Goal: Find contact information: Find contact information

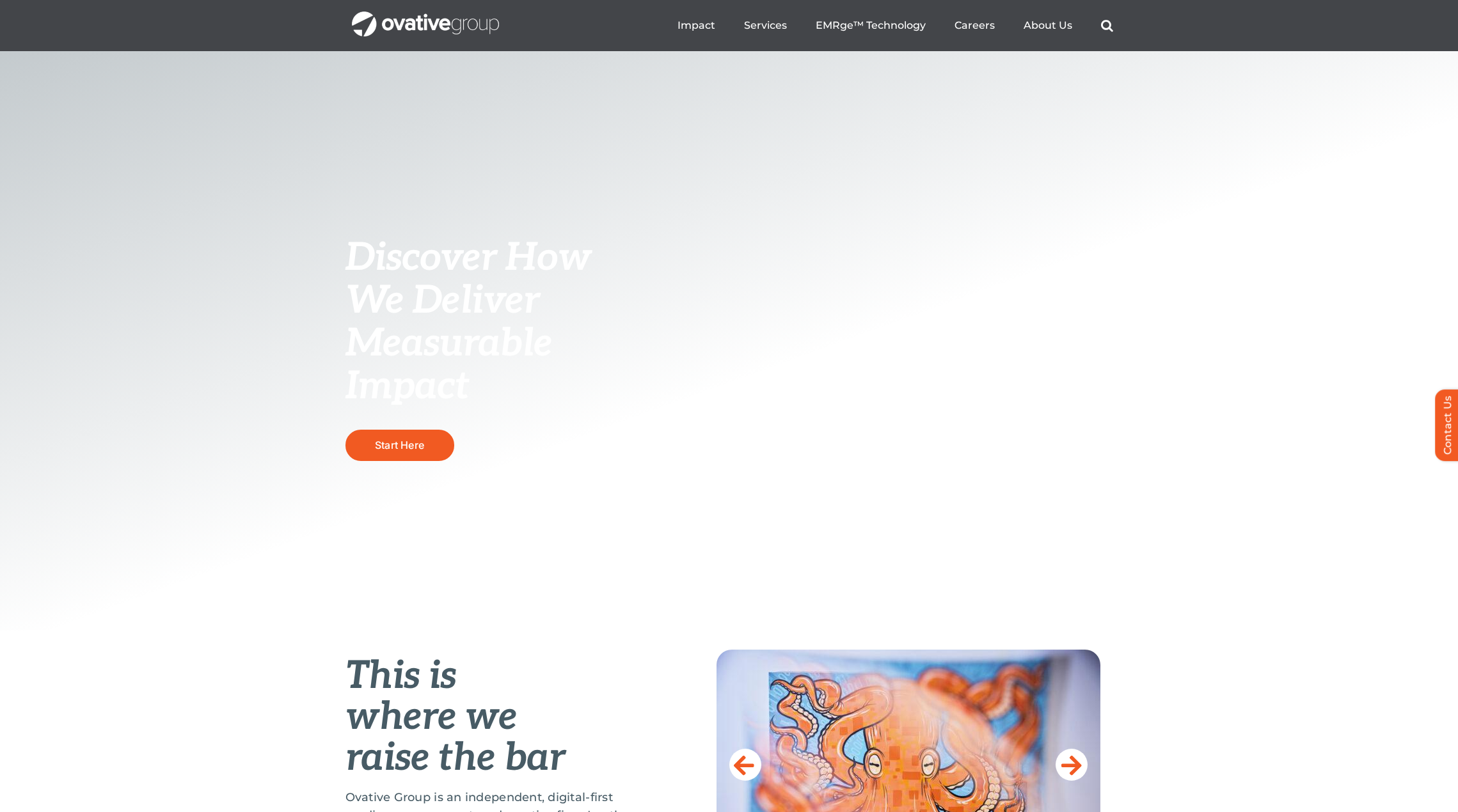
scroll to position [64, 0]
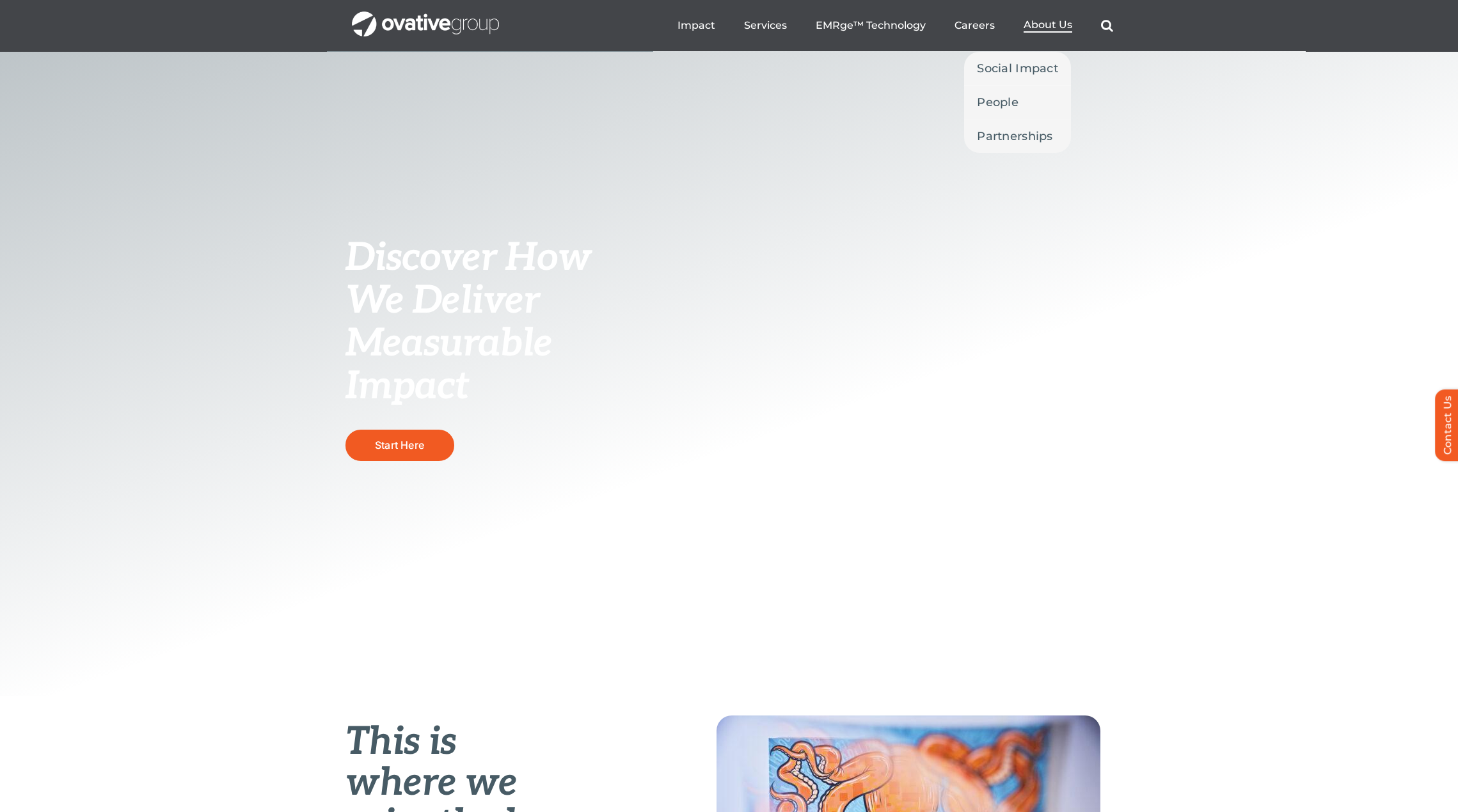
click at [1041, 24] on span "About Us" at bounding box center [1048, 24] width 49 height 13
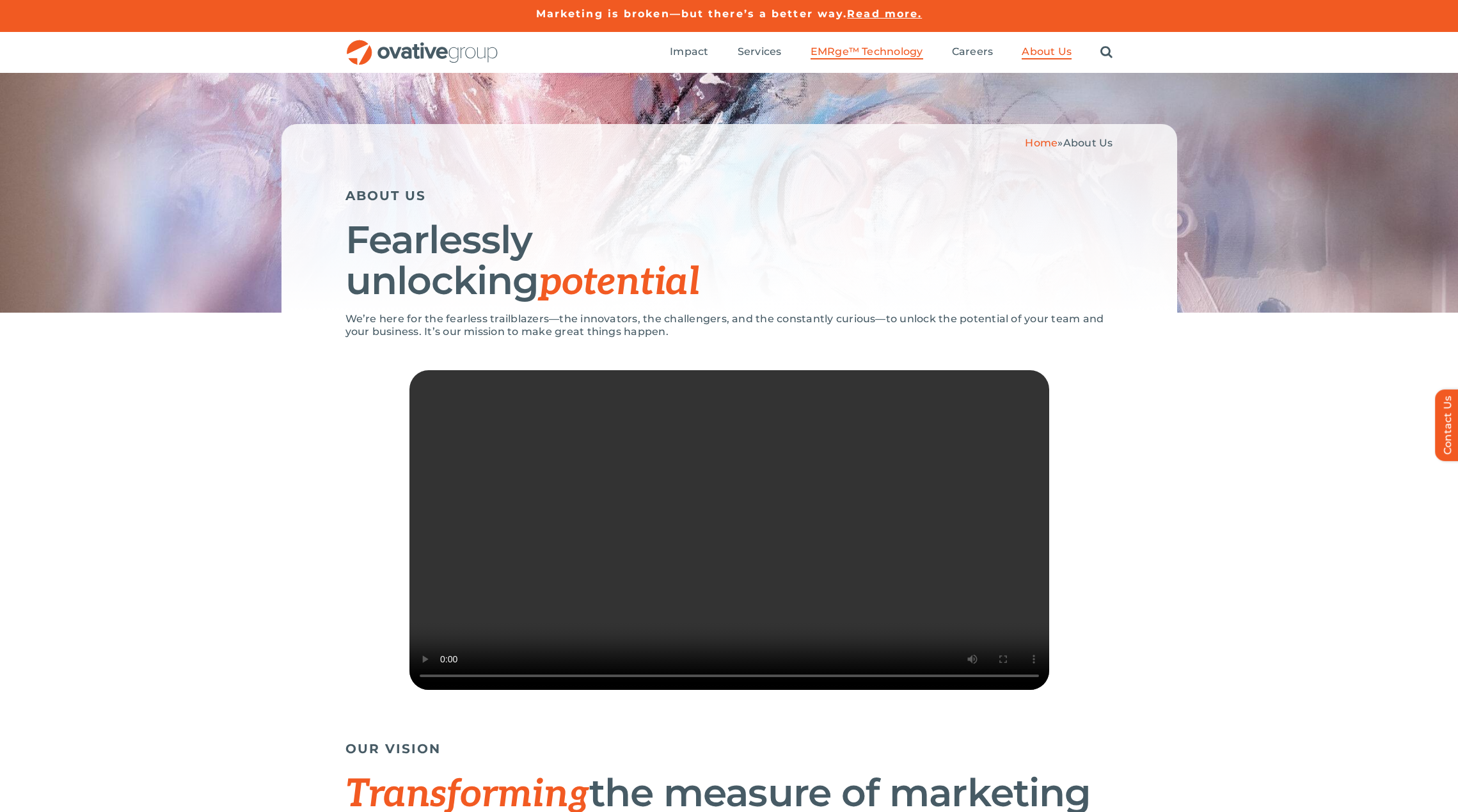
click at [863, 50] on span "EMRge™ Technology" at bounding box center [867, 52] width 112 height 13
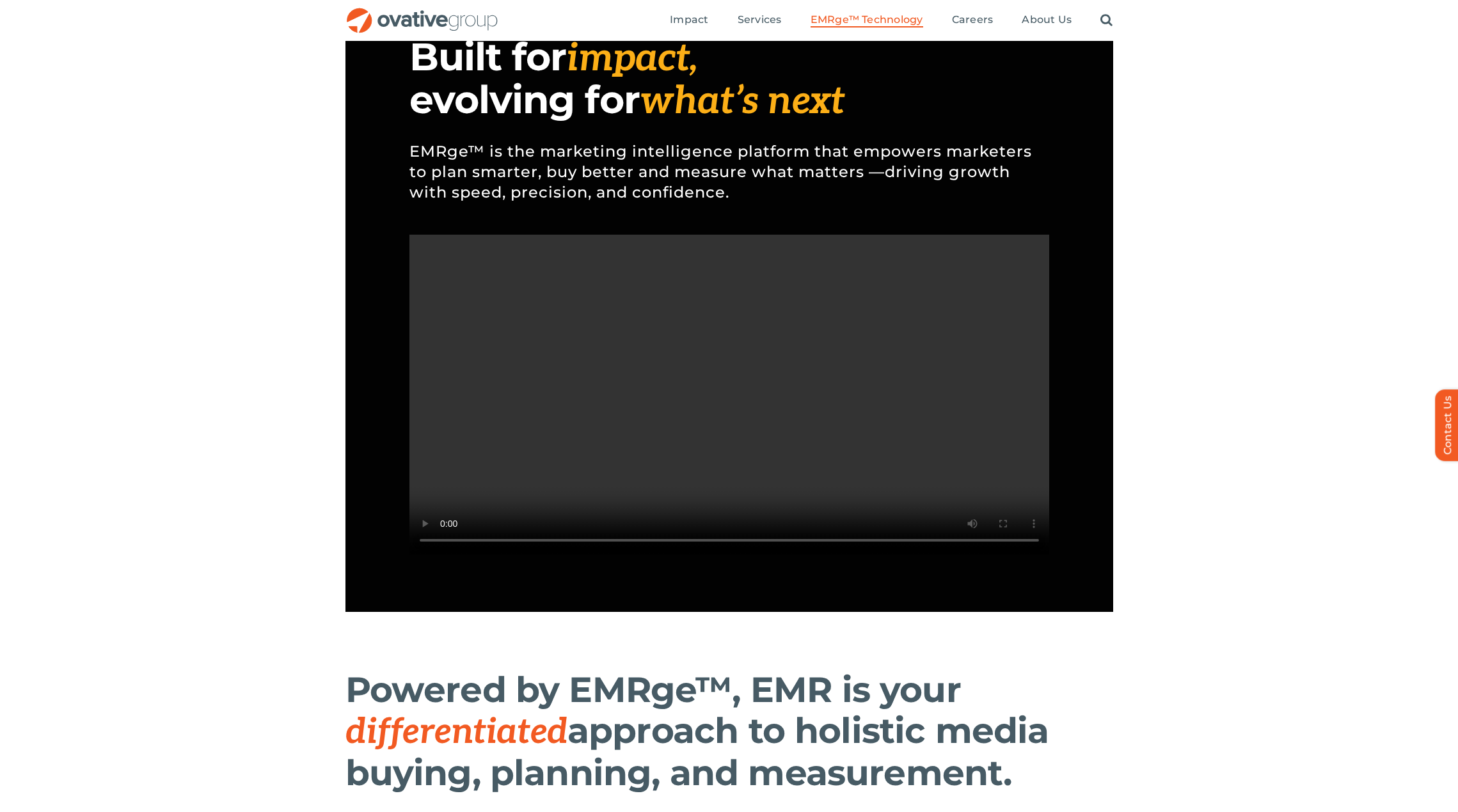
scroll to position [1023, 0]
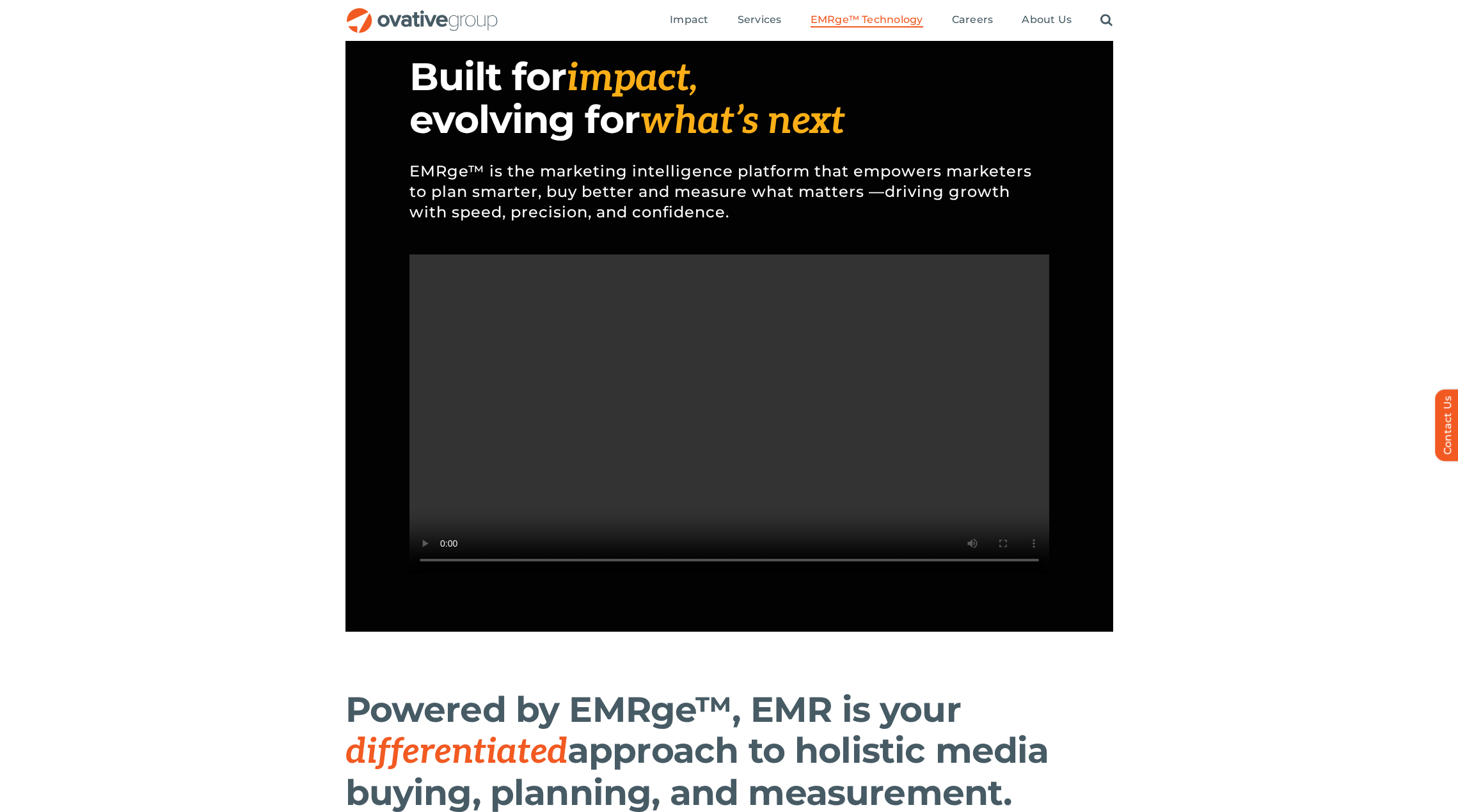
click at [890, 452] on video "Sorry, your browser doesn't support embedded videos." at bounding box center [729, 415] width 640 height 320
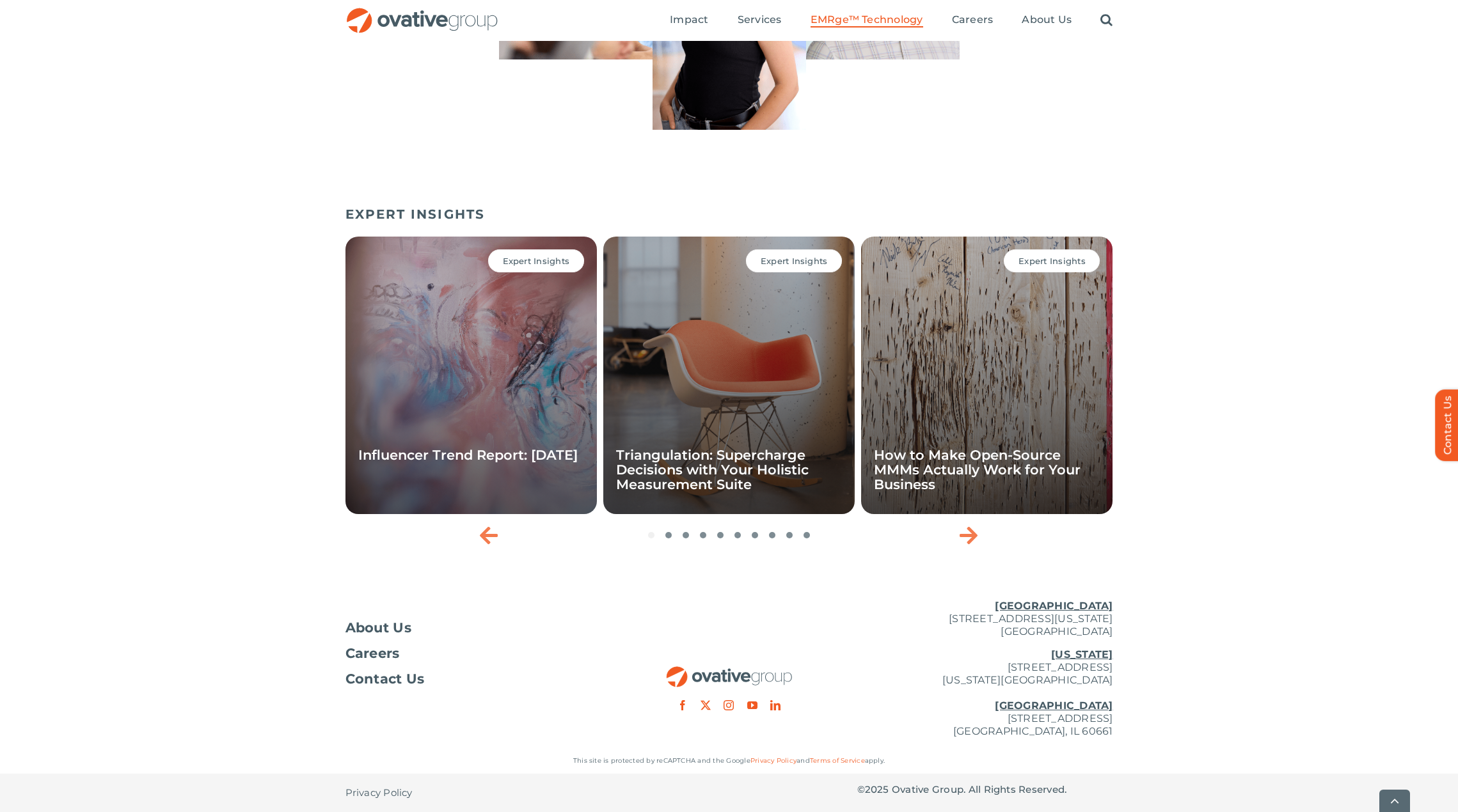
scroll to position [4061, 0]
click at [755, 20] on span "Services" at bounding box center [759, 19] width 44 height 13
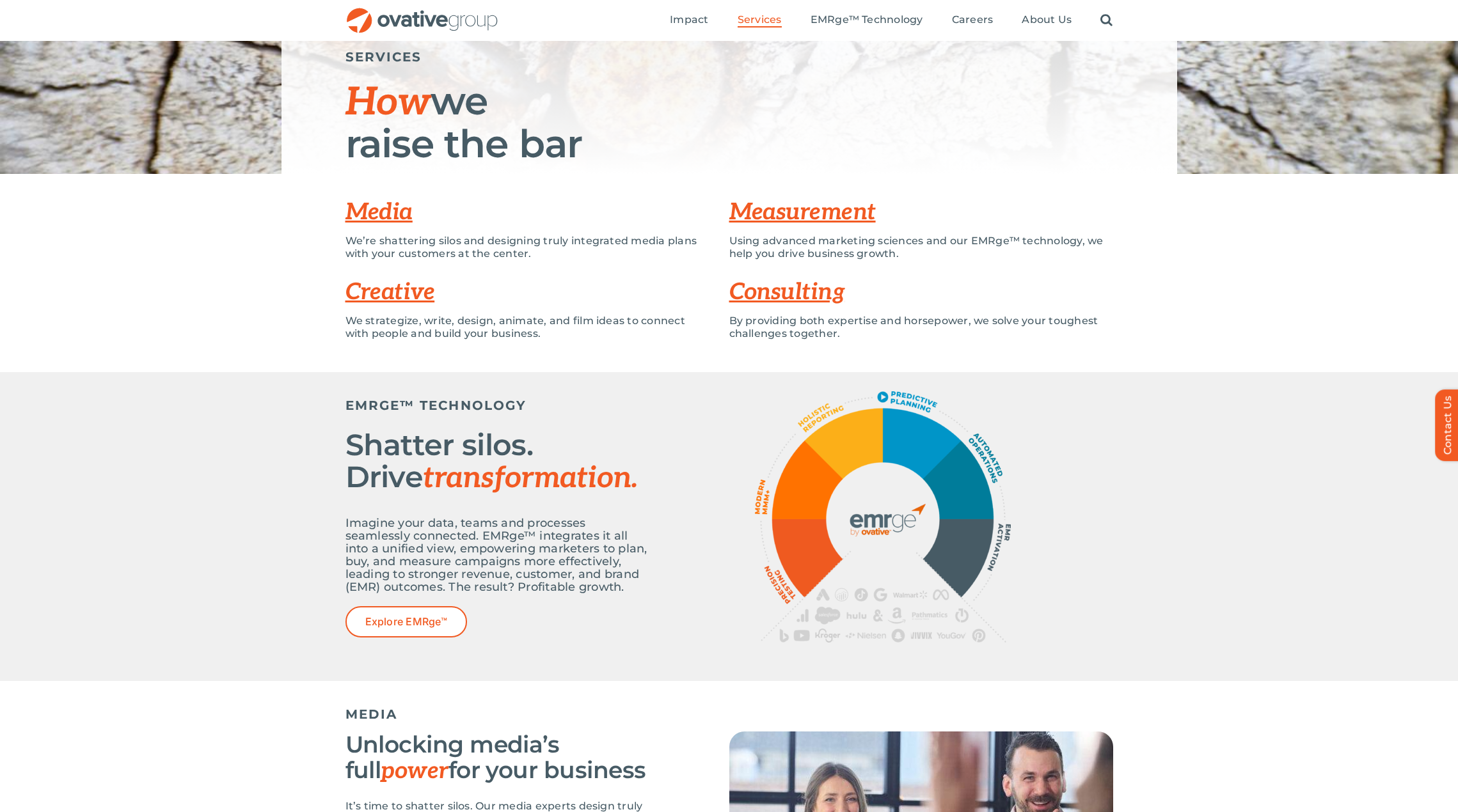
scroll to position [128, 0]
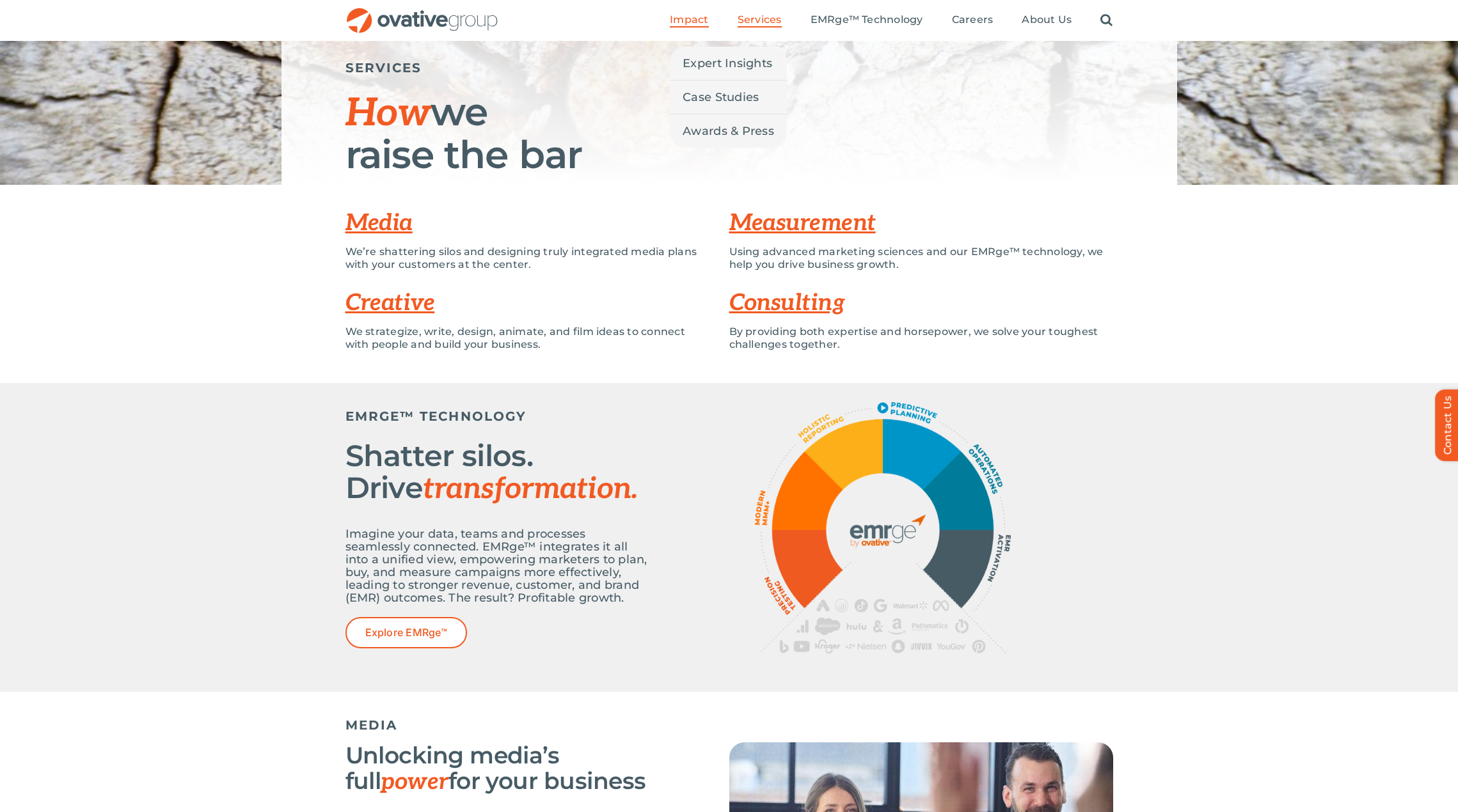
click at [696, 18] on span "Impact" at bounding box center [689, 19] width 38 height 13
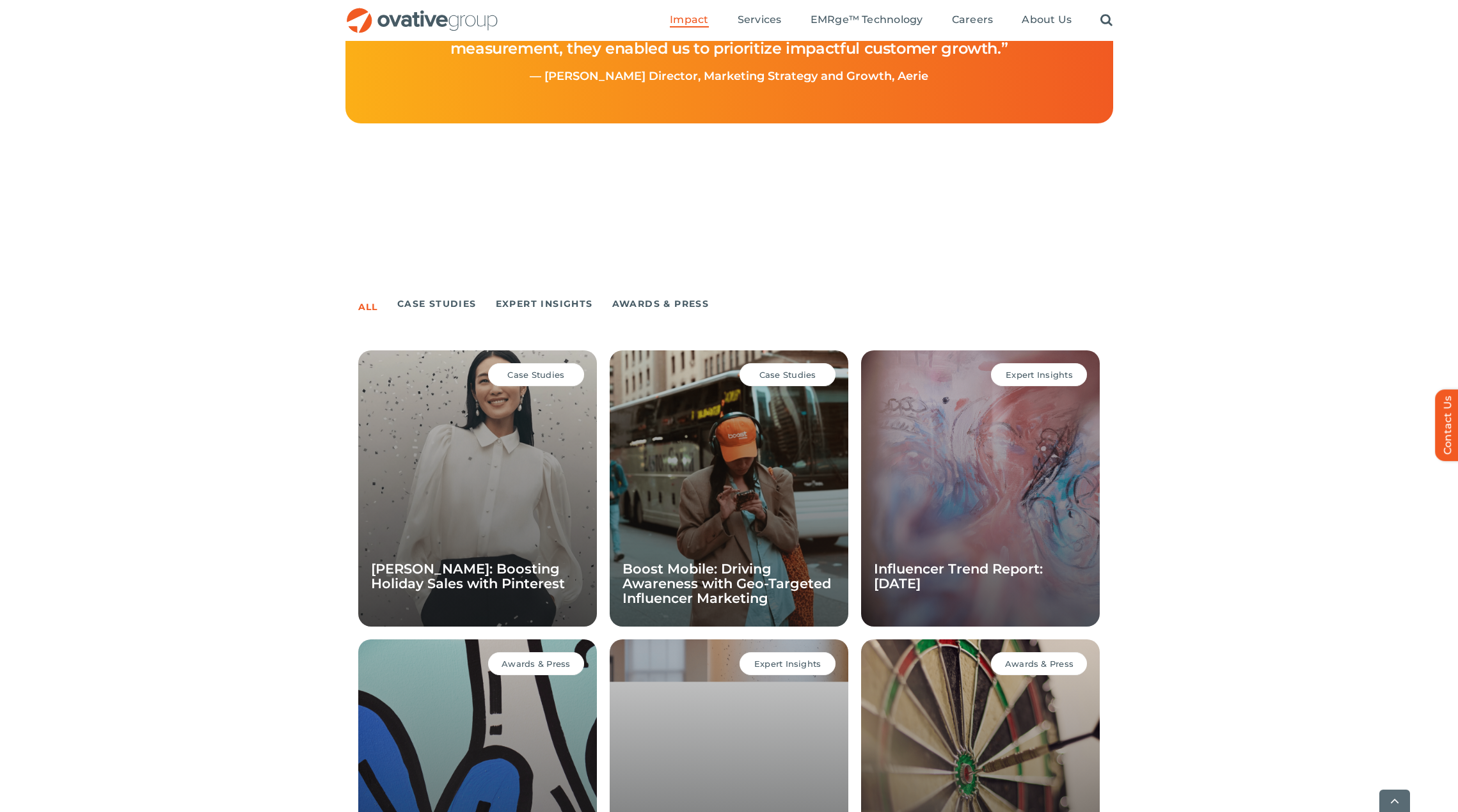
scroll to position [639, 0]
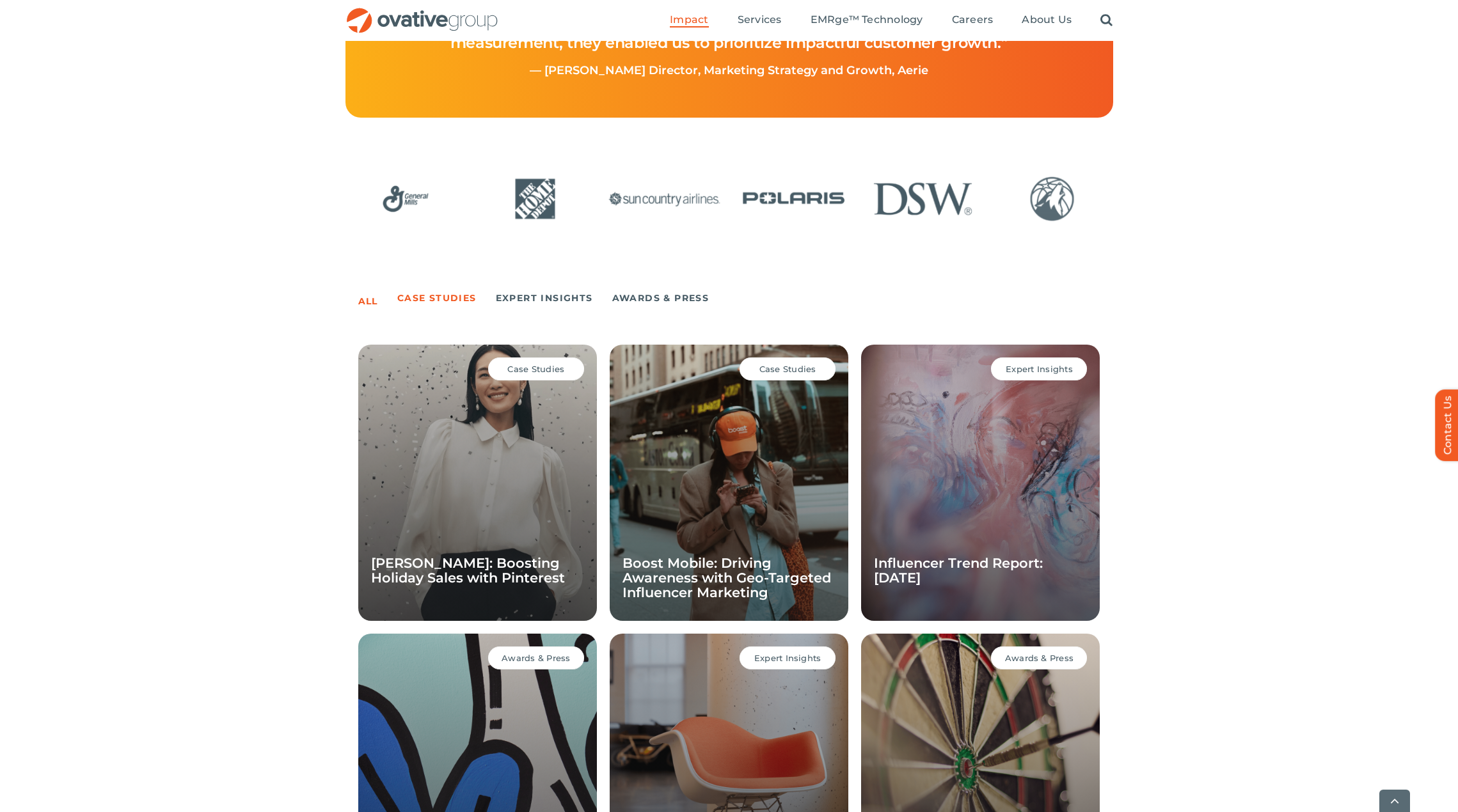
click at [458, 296] on link "Case Studies" at bounding box center [437, 298] width 79 height 18
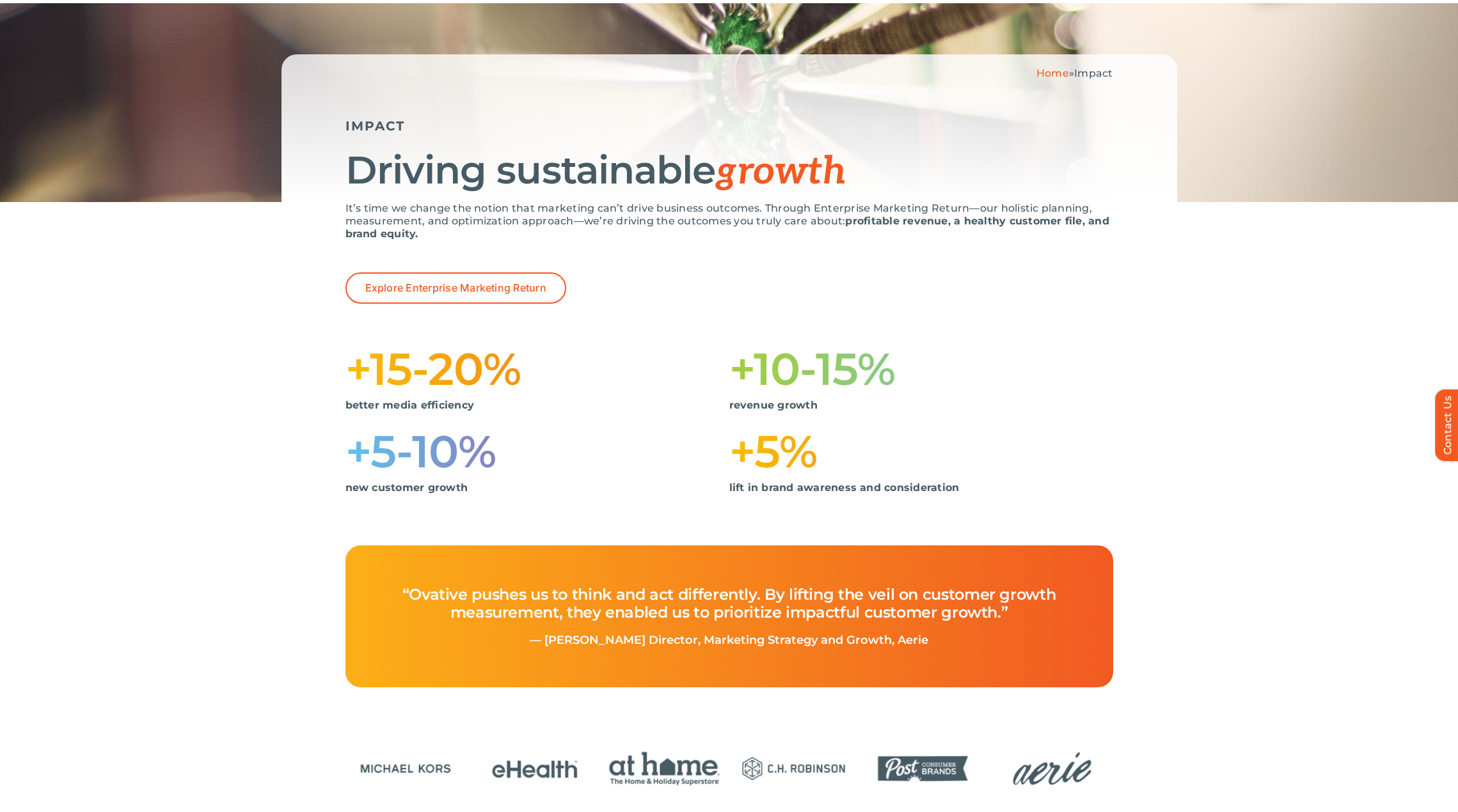
scroll to position [0, 0]
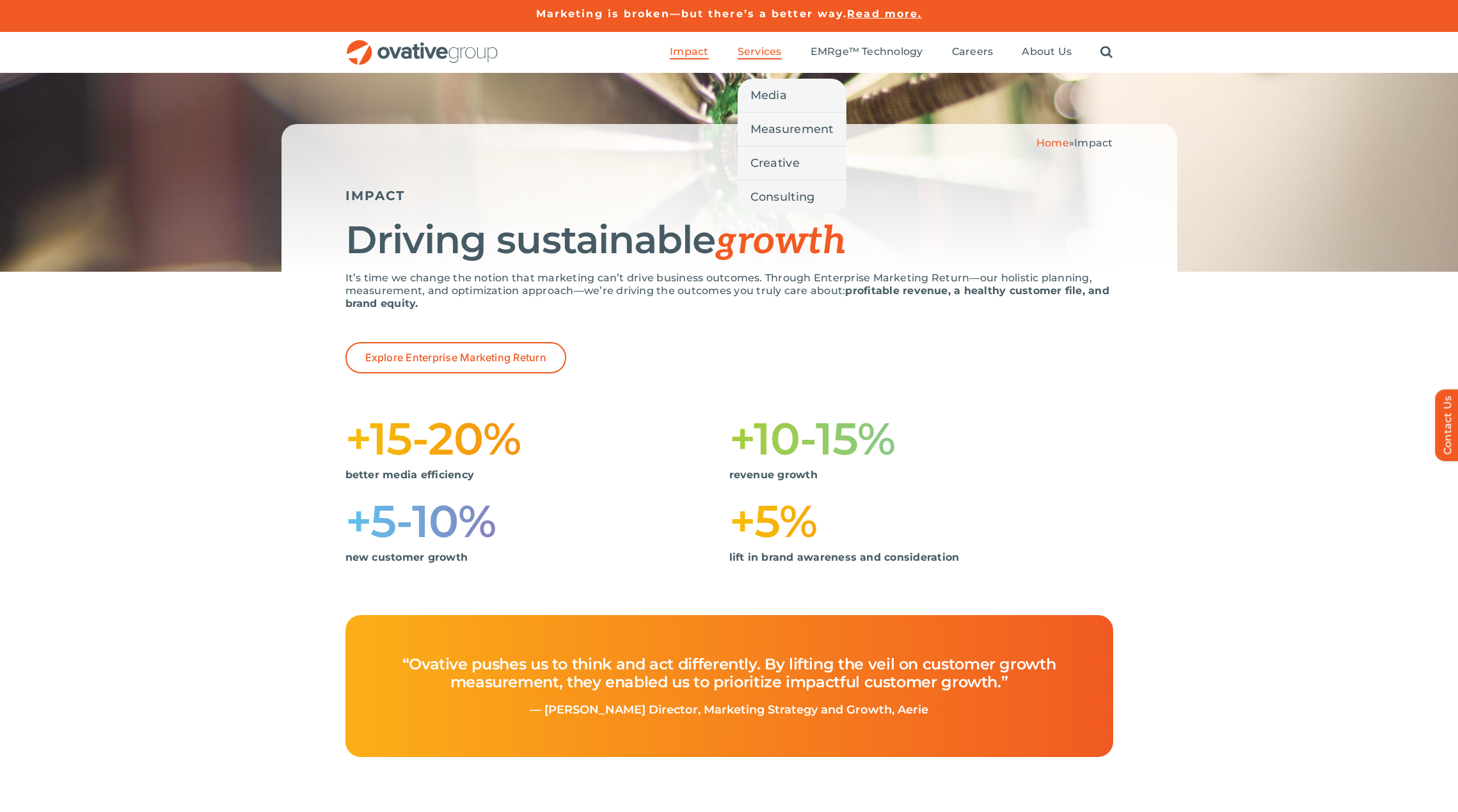
click at [763, 56] on span "Services" at bounding box center [759, 52] width 44 height 13
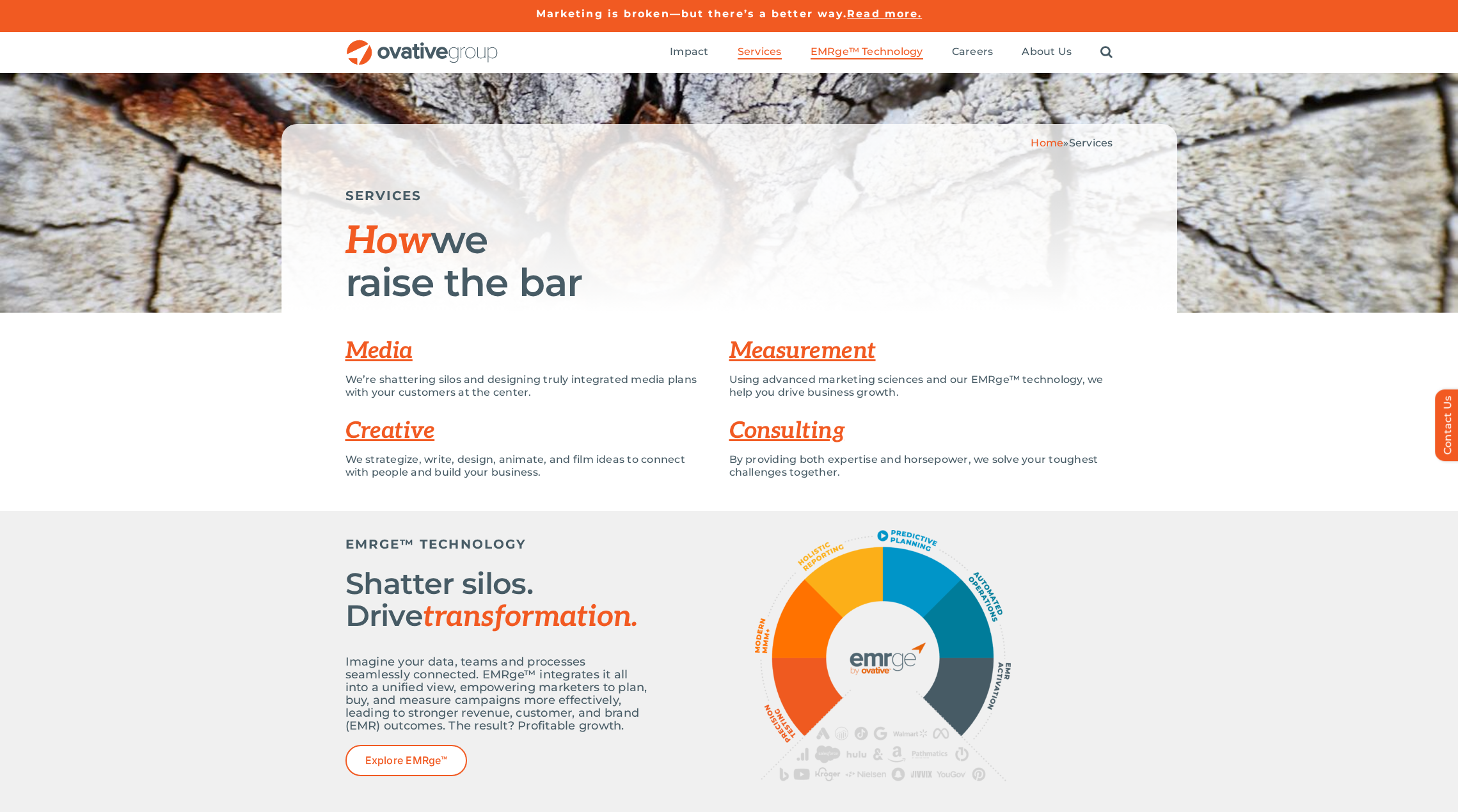
click at [843, 52] on span "EMRge™ Technology" at bounding box center [867, 52] width 112 height 13
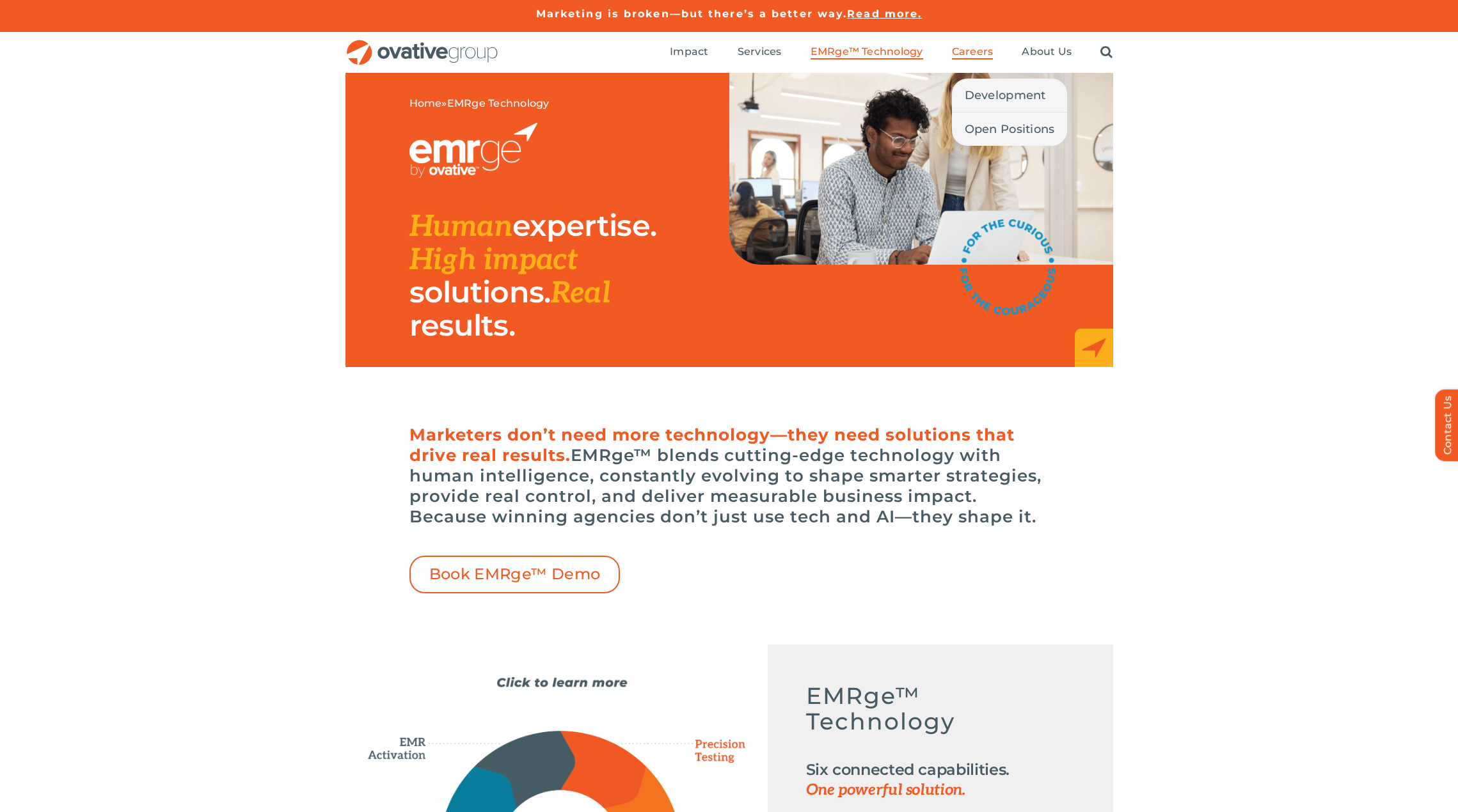
click at [971, 52] on span "Careers" at bounding box center [972, 52] width 42 height 13
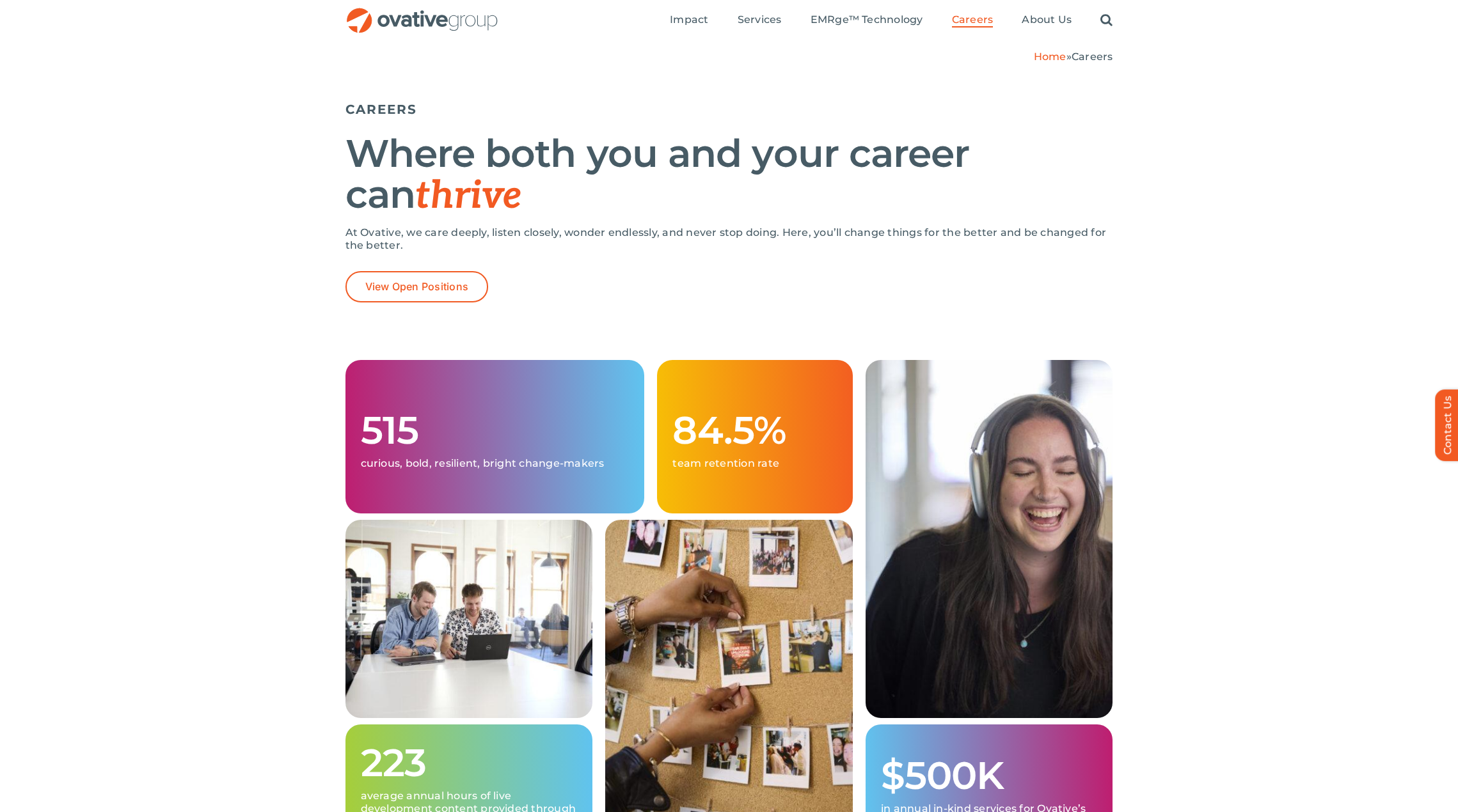
scroll to position [64, 0]
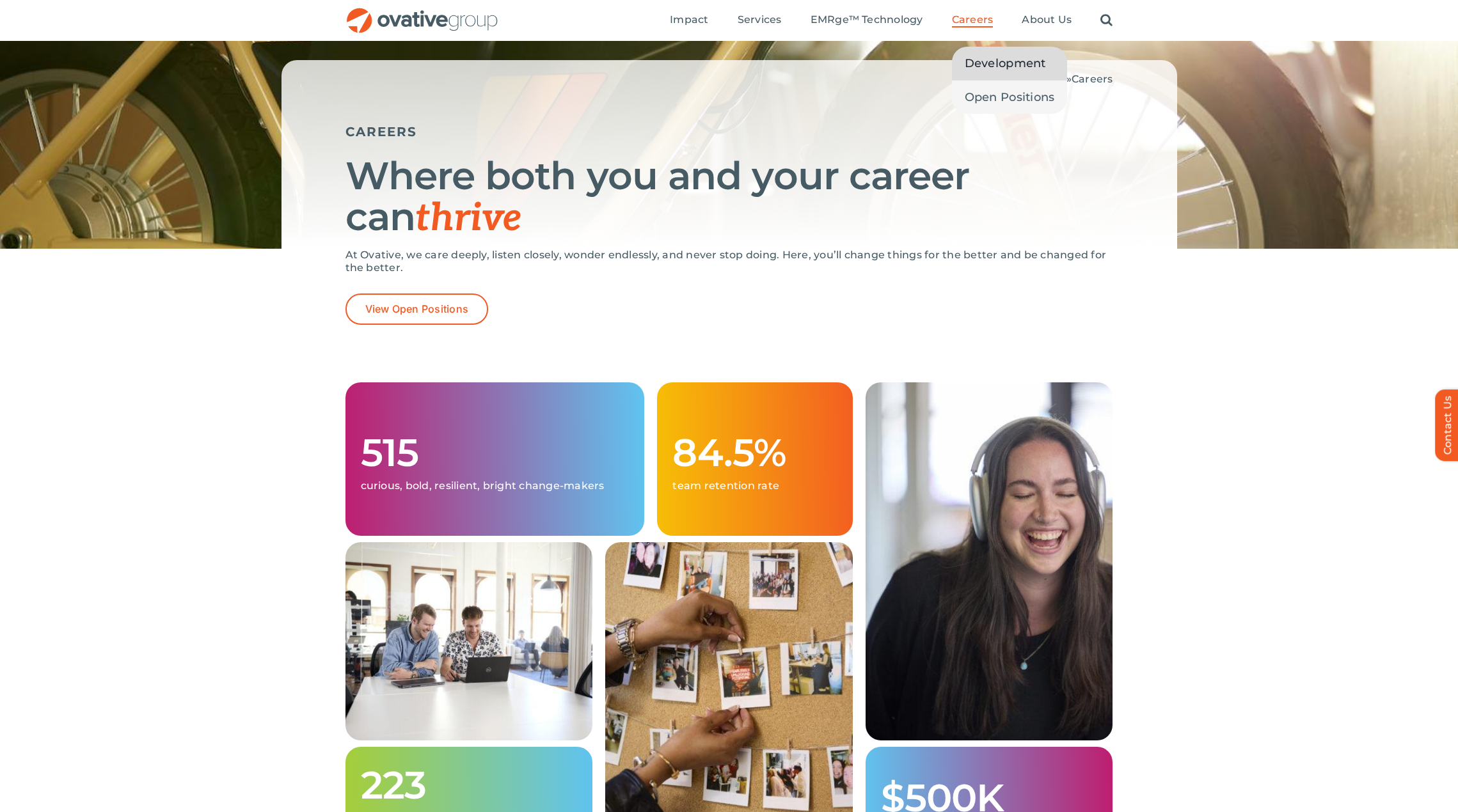
click at [976, 67] on span "Development" at bounding box center [1005, 63] width 81 height 18
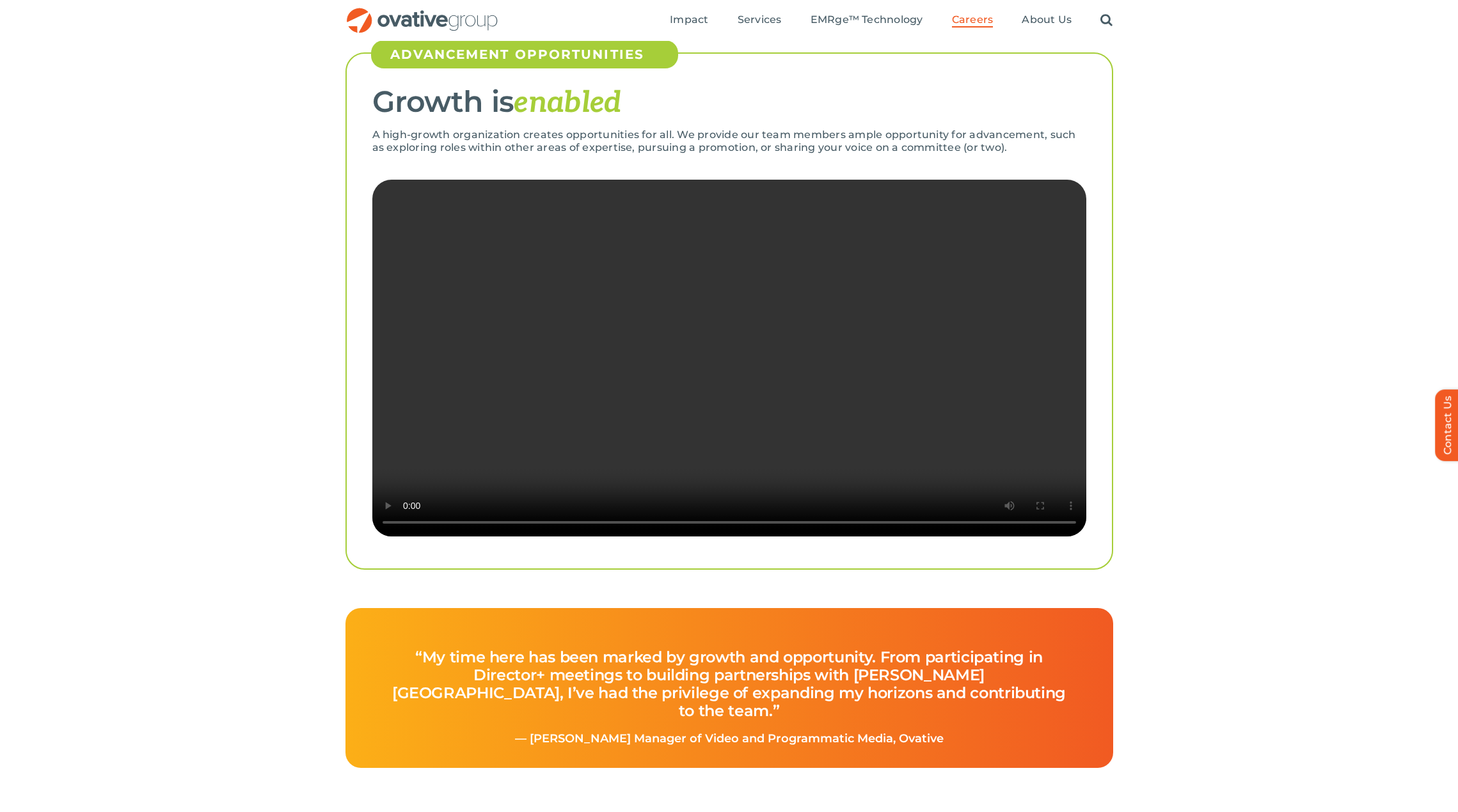
scroll to position [2366, 0]
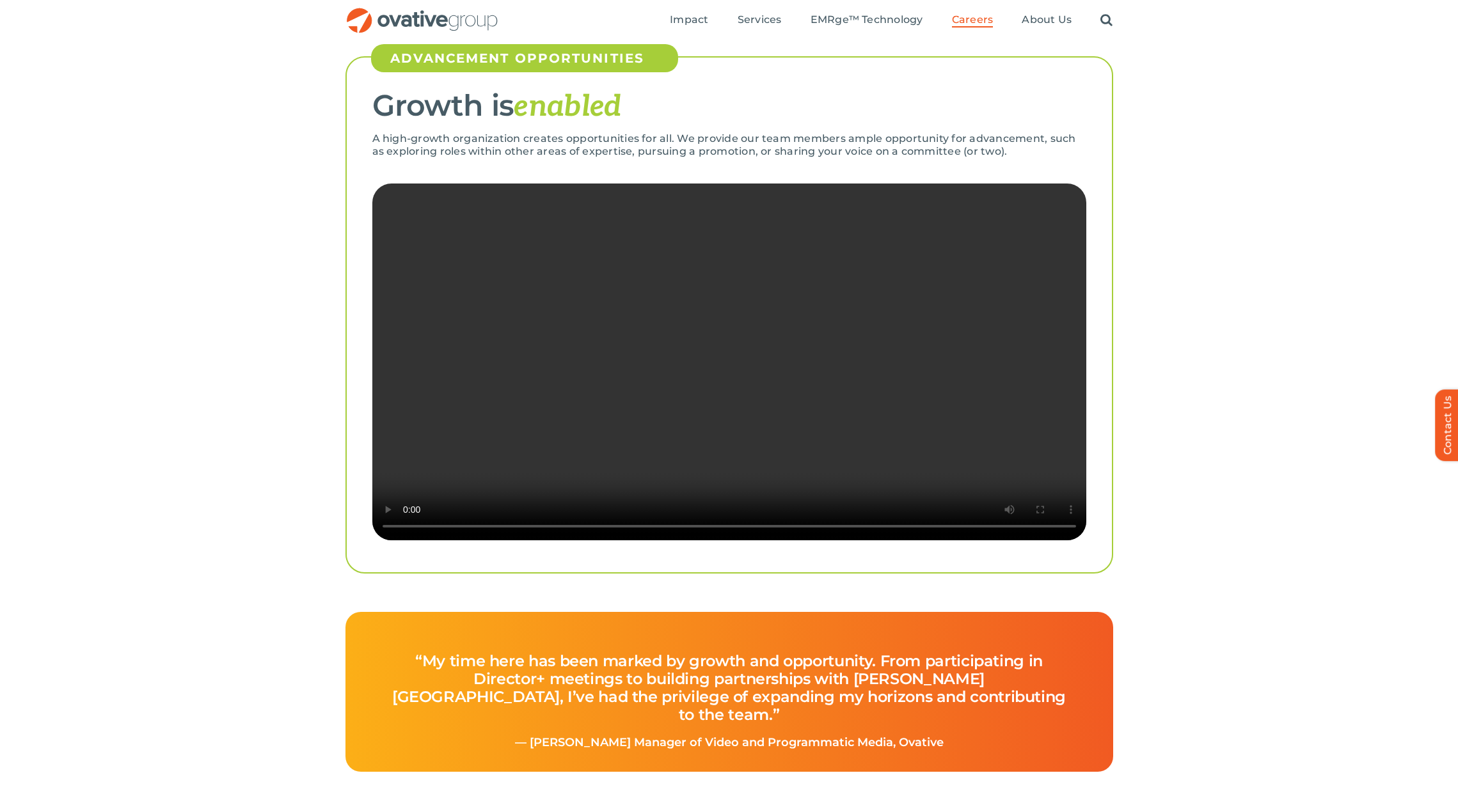
click at [710, 346] on video "Sorry, your browser doesn't support embedded videos." at bounding box center [729, 362] width 714 height 357
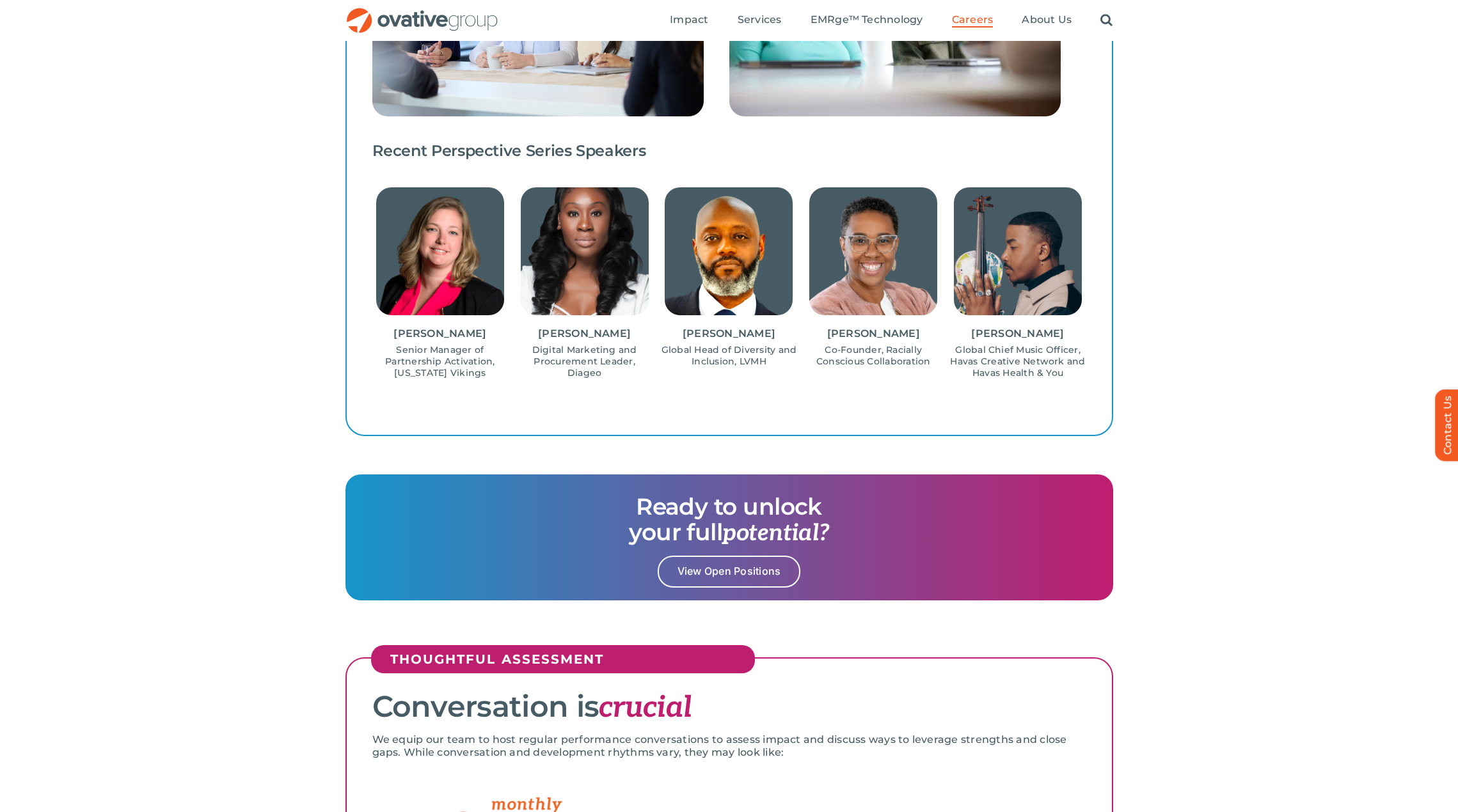
scroll to position [1097, 0]
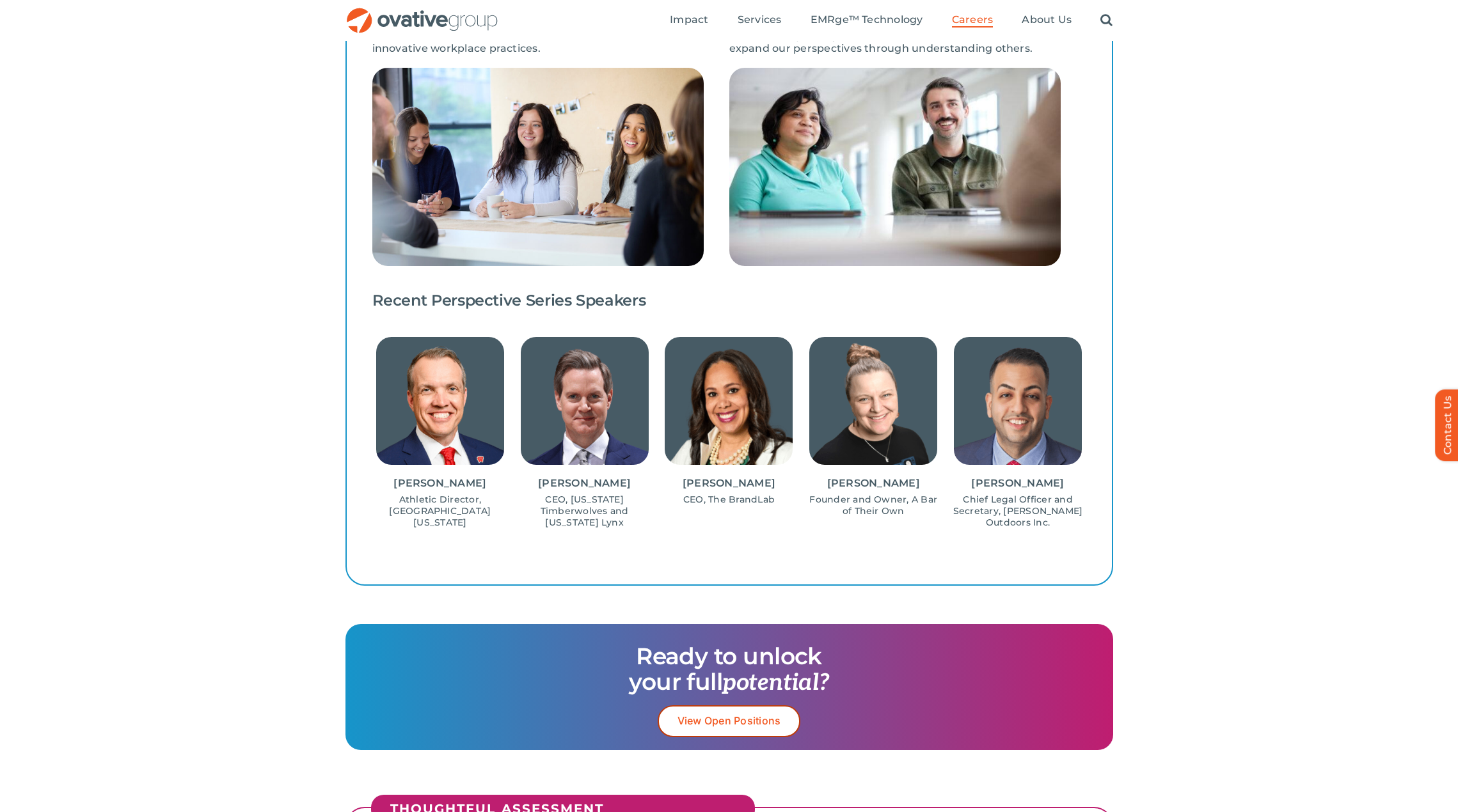
click at [736, 717] on span "View Open Positions" at bounding box center [729, 721] width 104 height 12
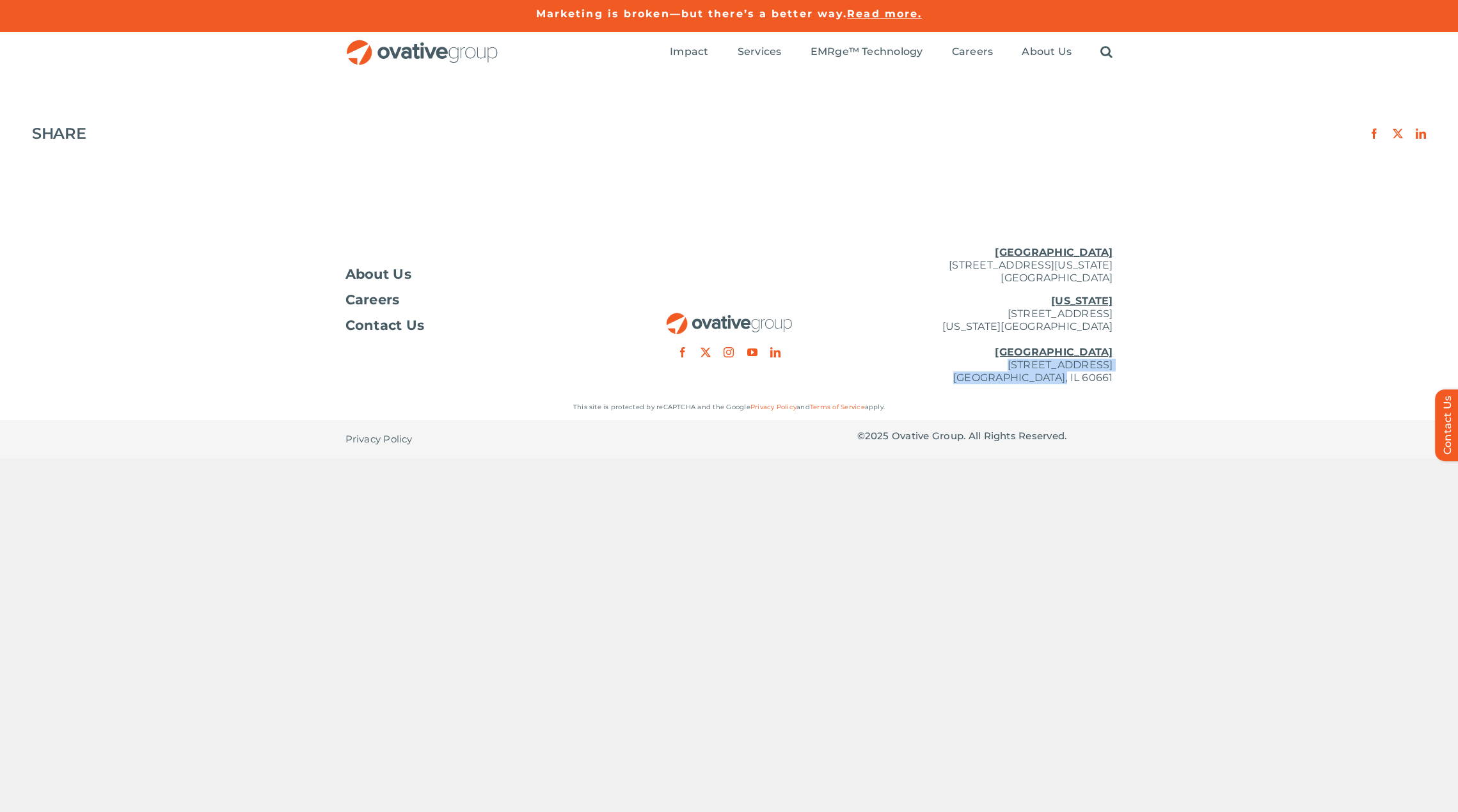
drag, startPoint x: 907, startPoint y: 362, endPoint x: 1127, endPoint y: 385, distance: 221.2
click at [1127, 385] on div "About Us Careers Contact Us [GEOGRAPHIC_DATA] [STREET_ADDRESS][GEOGRAPHIC_DATA]…" at bounding box center [729, 315] width 1458 height 159
copy p "[STREET_ADDRESS]"
